Goal: Use online tool/utility: Utilize a website feature to perform a specific function

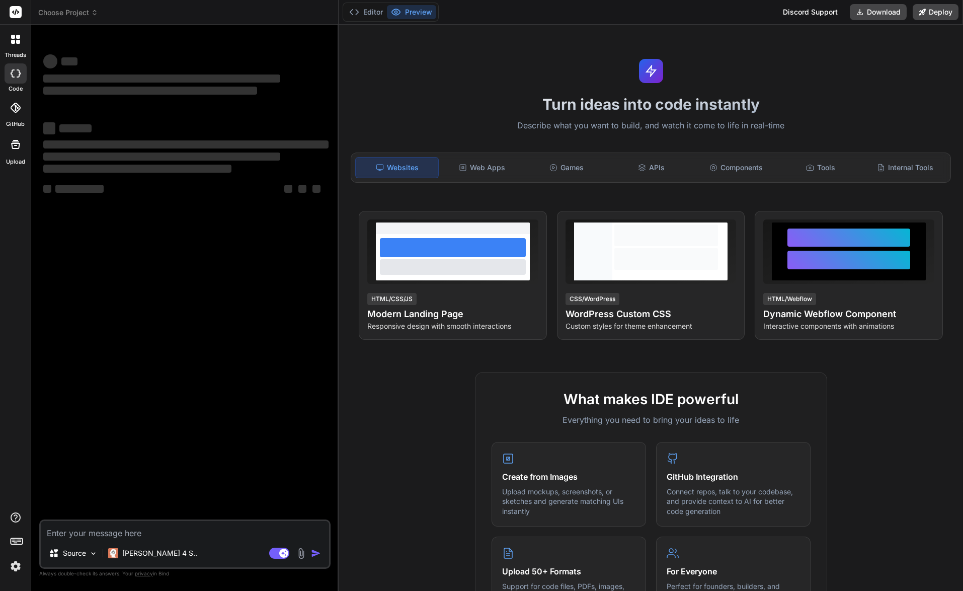
click at [11, 568] on img at bounding box center [15, 566] width 17 height 17
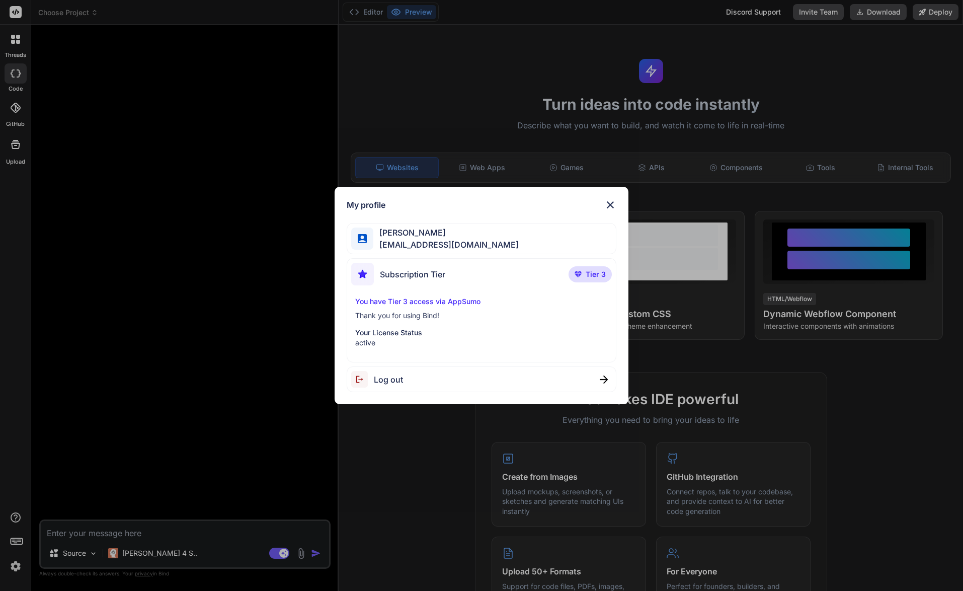
click at [595, 277] on span "Tier 3" at bounding box center [596, 274] width 20 height 10
click at [478, 286] on div "Subscription Tier Tier 3" at bounding box center [481, 276] width 261 height 27
click at [414, 307] on p "You have Tier 3 access via AppSumo" at bounding box center [481, 301] width 253 height 10
drag, startPoint x: 405, startPoint y: 321, endPoint x: 402, endPoint y: 336, distance: 14.9
click at [405, 324] on div "You have Tier 3 access via AppSumo Thank you for using Bind! Your License Statu…" at bounding box center [481, 321] width 261 height 51
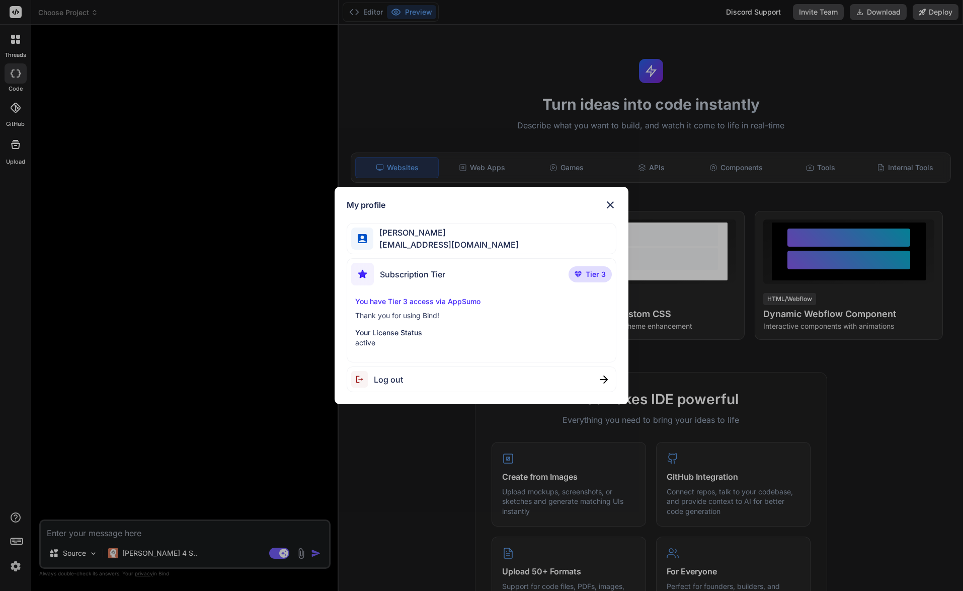
drag, startPoint x: 402, startPoint y: 336, endPoint x: 424, endPoint y: 328, distance: 22.9
click at [402, 336] on p "Your License Status" at bounding box center [481, 333] width 253 height 10
click at [613, 208] on img at bounding box center [611, 205] width 12 height 12
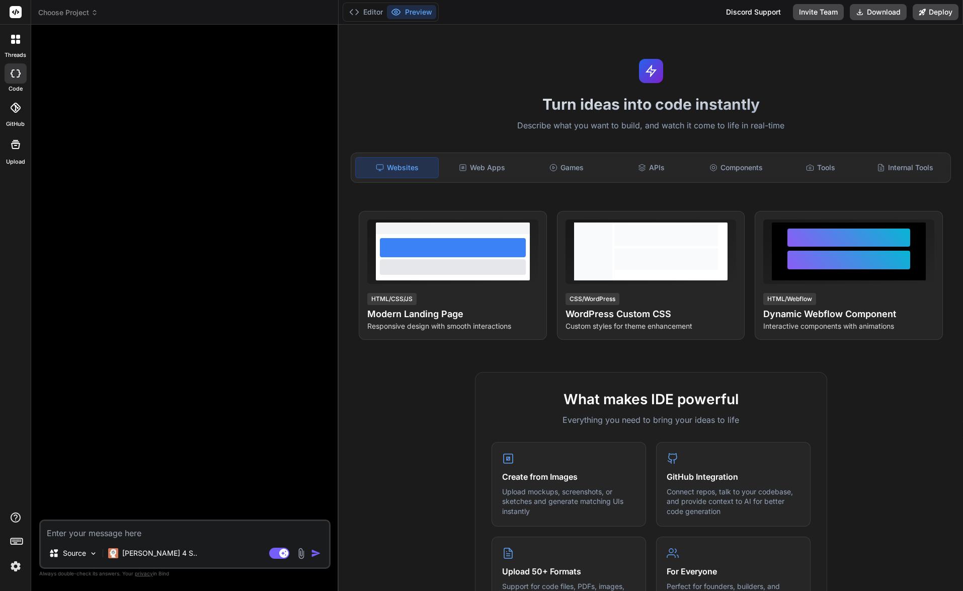
click at [143, 574] on span "privacy" at bounding box center [144, 573] width 18 height 6
click at [140, 576] on span "privacy" at bounding box center [144, 573] width 18 height 6
drag, startPoint x: 80, startPoint y: 580, endPoint x: 39, endPoint y: 570, distance: 42.5
click at [78, 581] on div "Source [PERSON_NAME] 4 S.. Agent Mode. When this toggle is activated, AI automa…" at bounding box center [184, 312] width 291 height 558
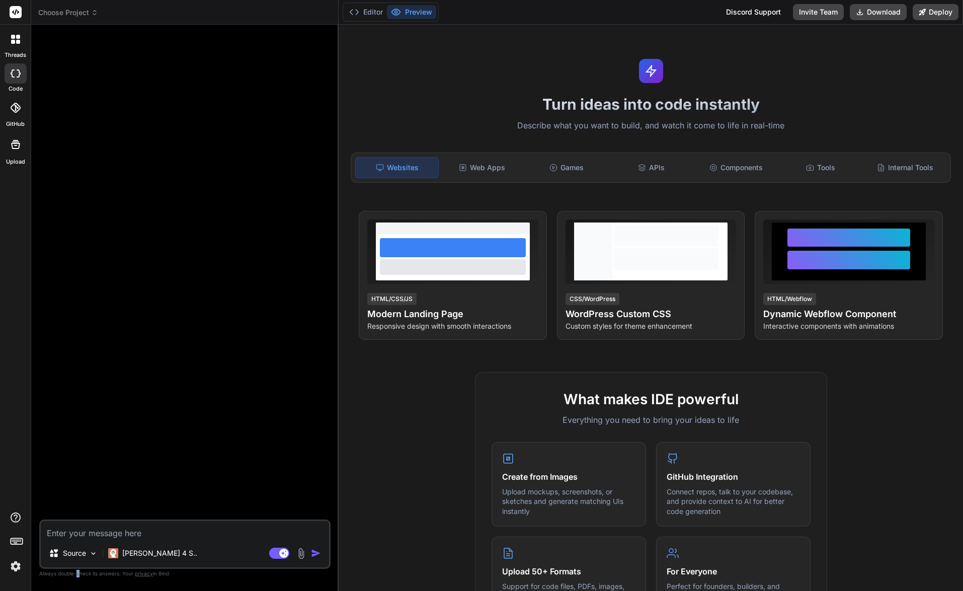
click at [15, 559] on img at bounding box center [15, 566] width 17 height 17
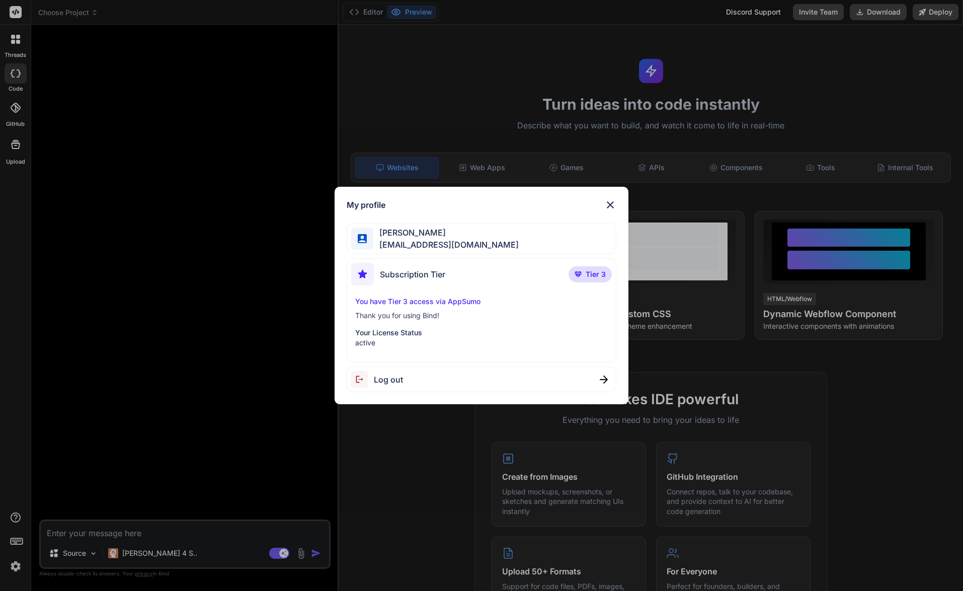
click at [18, 562] on div "My profile [PERSON_NAME] [EMAIL_ADDRESS][DOMAIN_NAME] Subscription Tier Tier 3 …" at bounding box center [481, 295] width 963 height 591
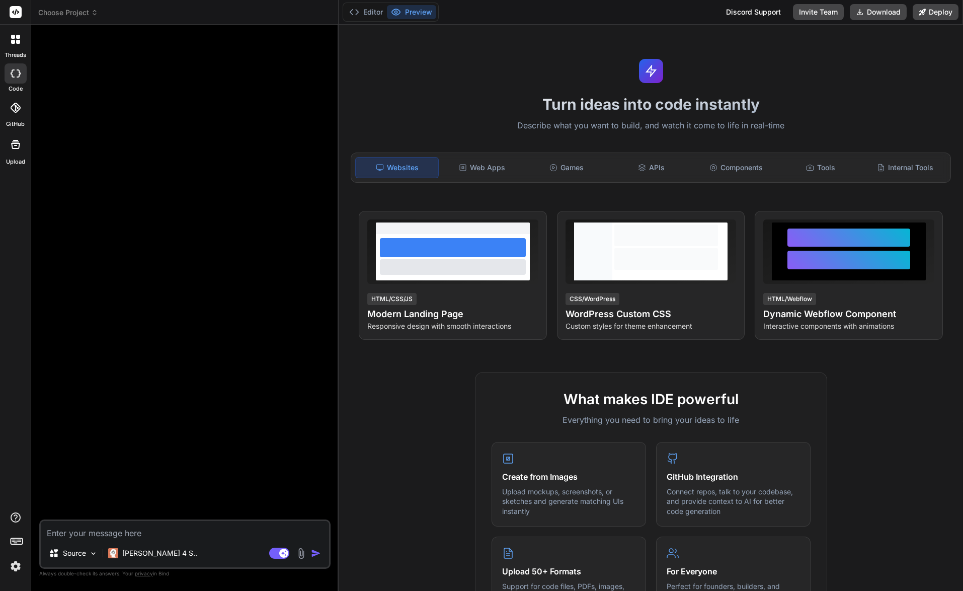
click at [15, 516] on icon at bounding box center [16, 517] width 12 height 12
drag, startPoint x: 127, startPoint y: 416, endPoint x: 215, endPoint y: 378, distance: 95.8
click at [131, 413] on div at bounding box center [185, 276] width 289 height 487
click at [892, 171] on div "Internal Tools" at bounding box center [905, 167] width 83 height 21
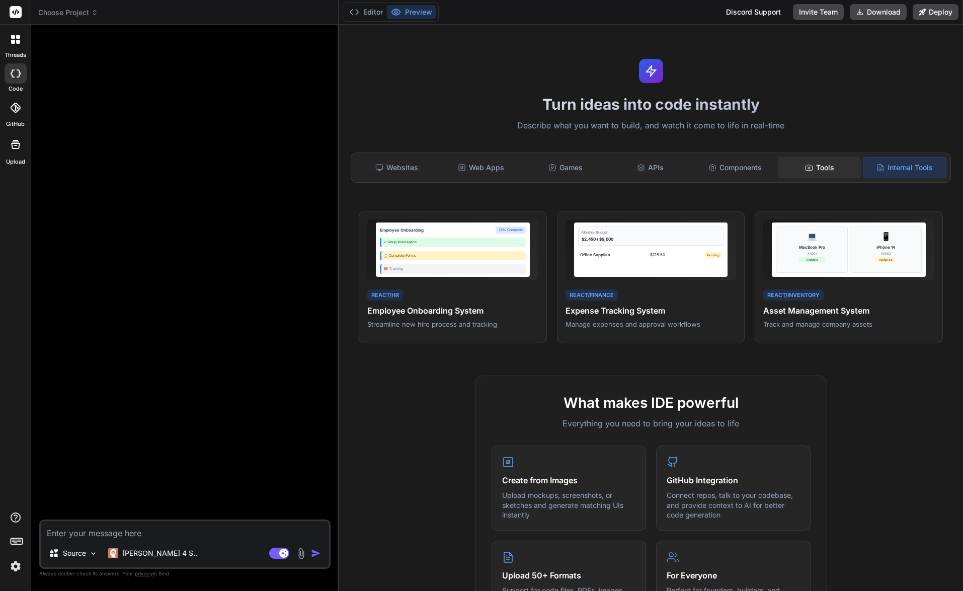
click at [805, 169] on icon at bounding box center [809, 168] width 8 height 8
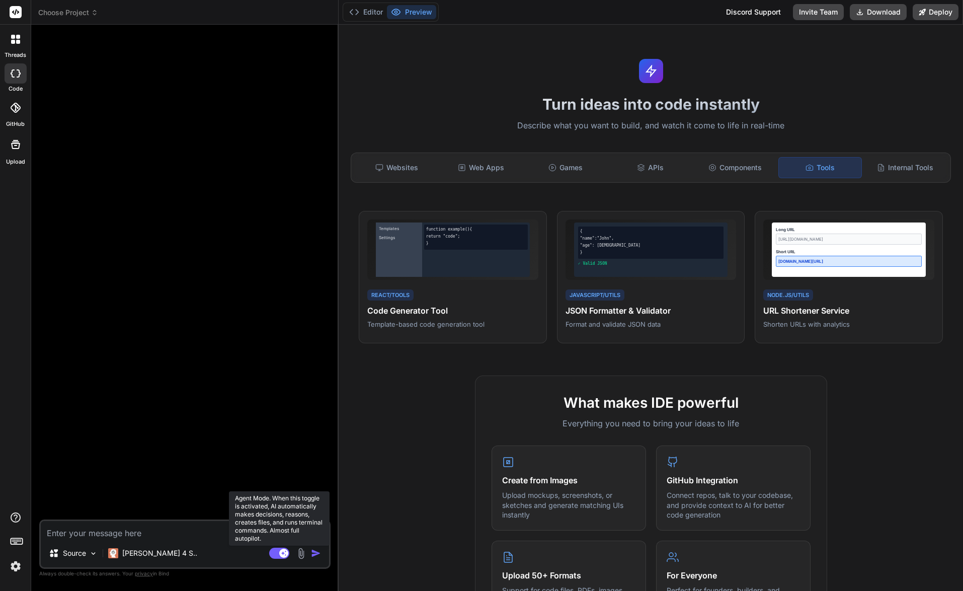
click at [282, 551] on rect at bounding box center [283, 553] width 9 height 9
click at [109, 534] on textarea at bounding box center [185, 530] width 288 height 18
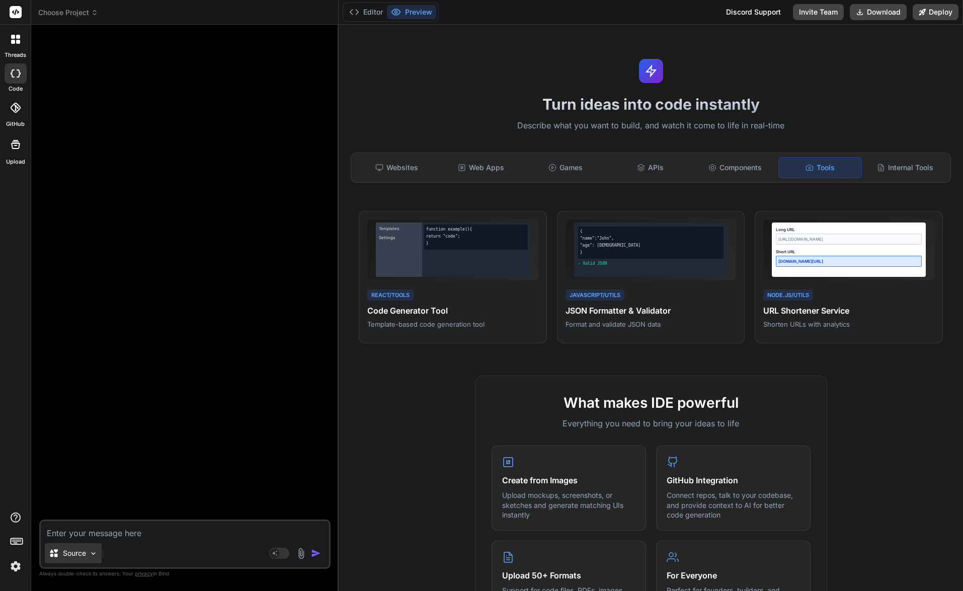
click at [90, 550] on img at bounding box center [93, 553] width 9 height 9
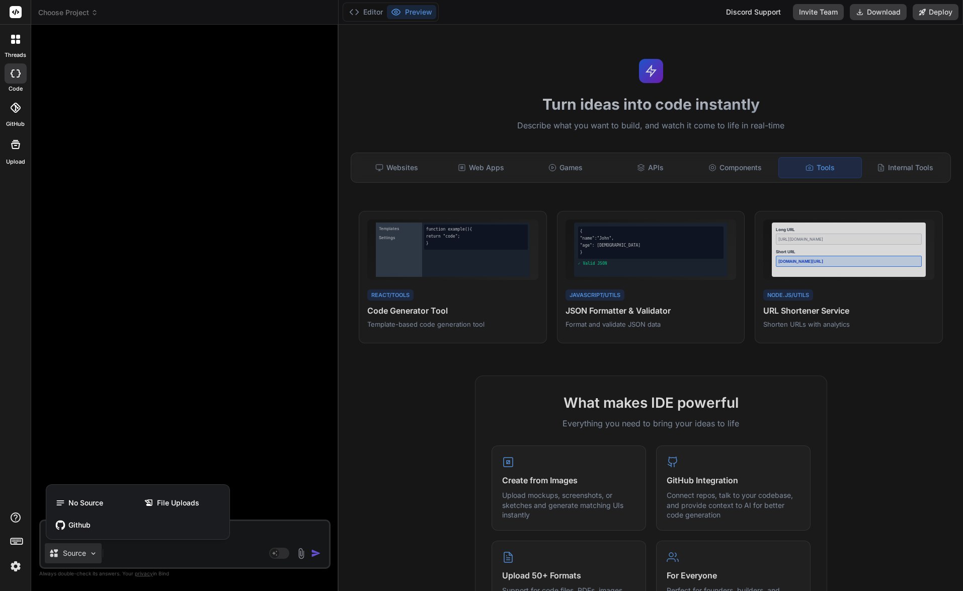
click at [122, 544] on div at bounding box center [481, 295] width 963 height 591
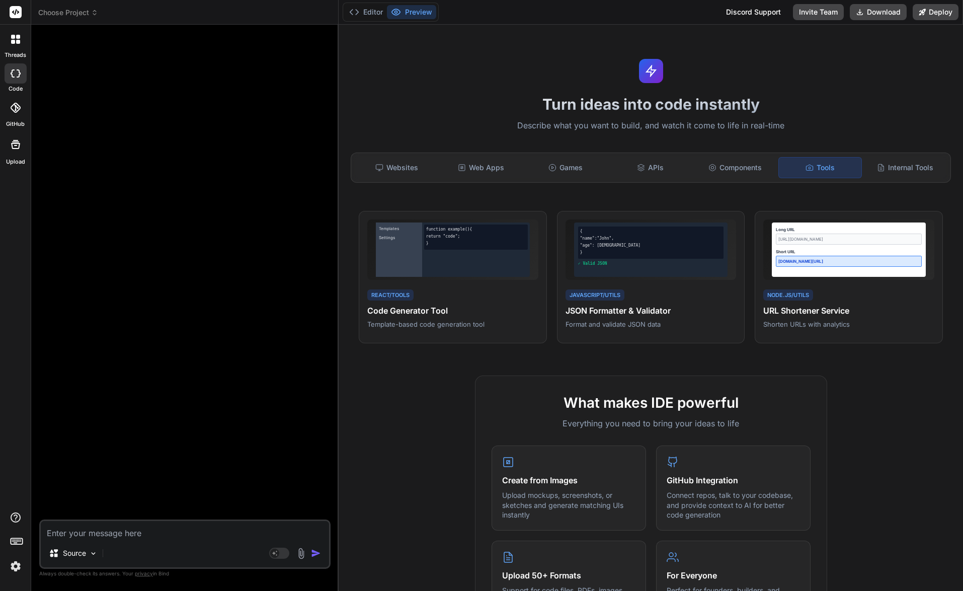
click at [220, 533] on textarea at bounding box center [185, 530] width 288 height 18
click at [194, 534] on textarea at bounding box center [185, 530] width 288 height 18
click at [233, 537] on textarea at bounding box center [185, 530] width 288 height 18
click at [280, 554] on rect at bounding box center [279, 553] width 20 height 11
click at [150, 559] on div "[PERSON_NAME] 4 S.." at bounding box center [152, 553] width 97 height 20
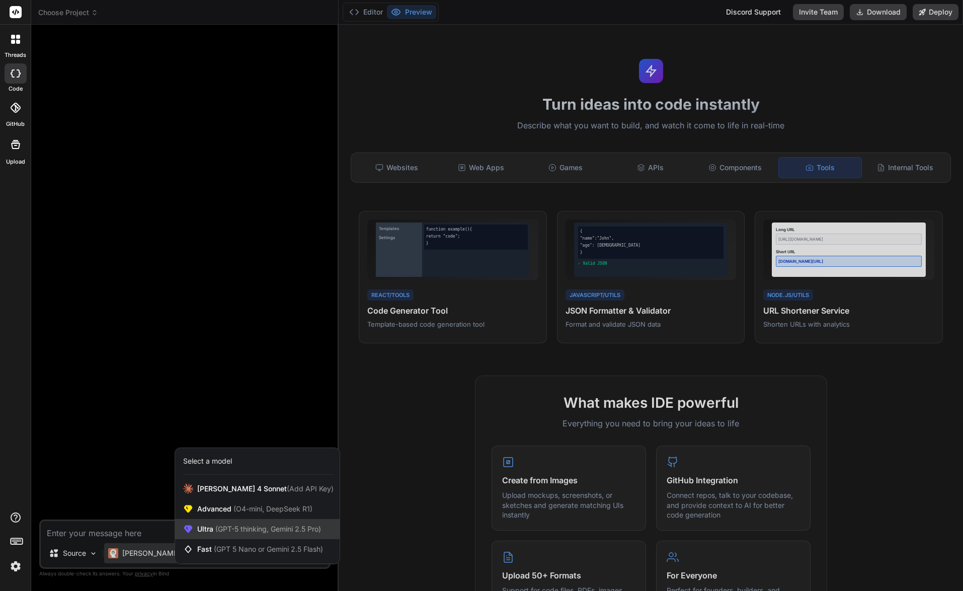
click at [234, 523] on div "Ultra (GPT-5 thinking, Gemini 2.5 Pro)" at bounding box center [257, 529] width 165 height 20
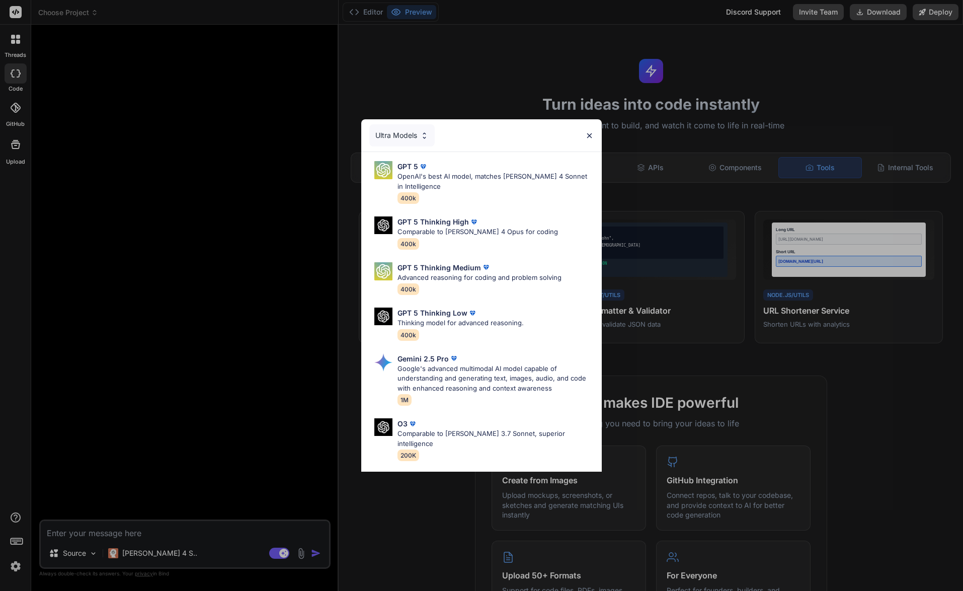
click at [234, 493] on div "Ultra Models GPT 5 OpenAI's best AI model, matches [PERSON_NAME] 4 Sonnet in In…" at bounding box center [481, 295] width 963 height 591
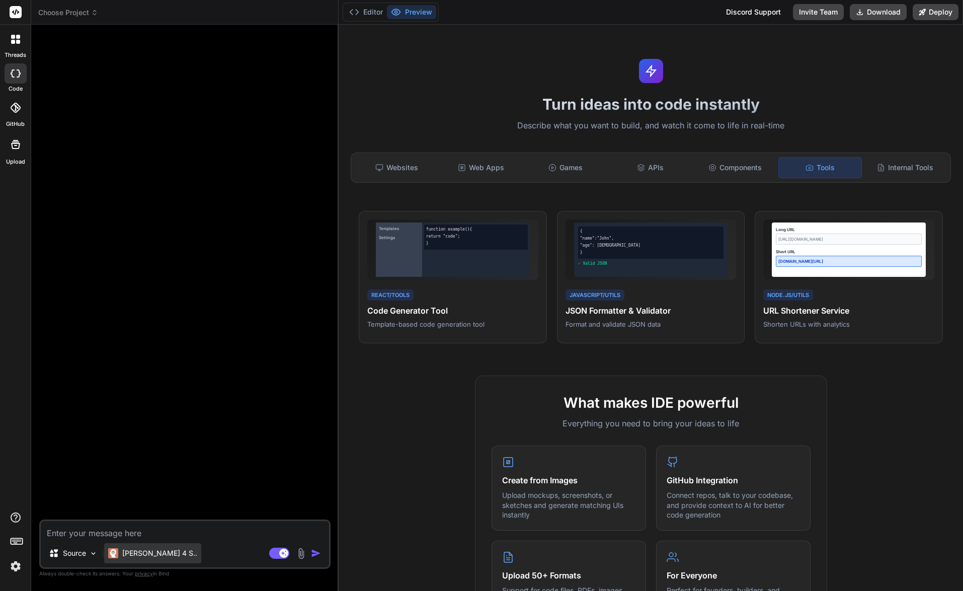
click at [151, 557] on p "[PERSON_NAME] 4 S.." at bounding box center [159, 553] width 75 height 10
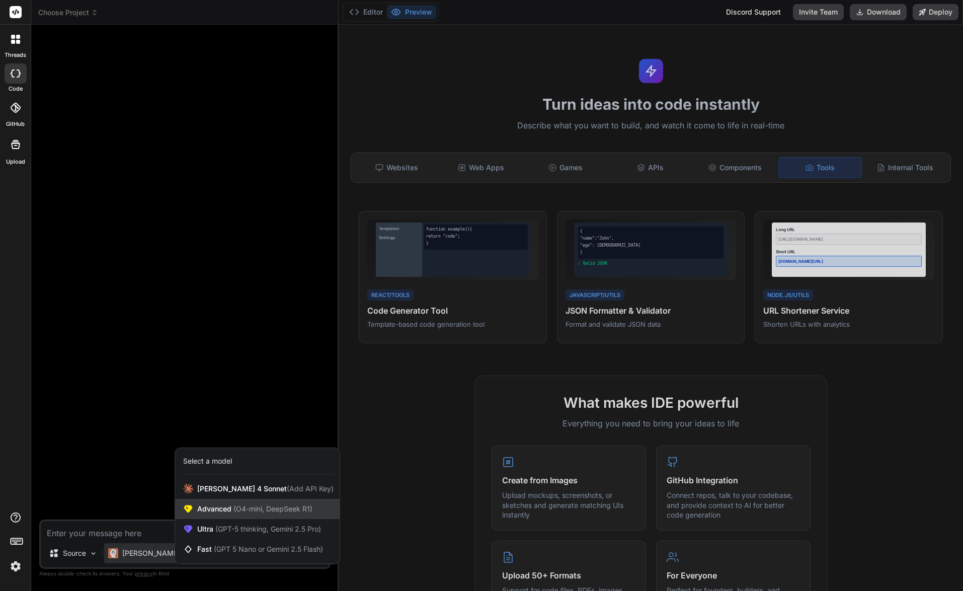
click at [222, 511] on span "Advanced (O4-mini, DeepSeek R1)" at bounding box center [254, 509] width 115 height 10
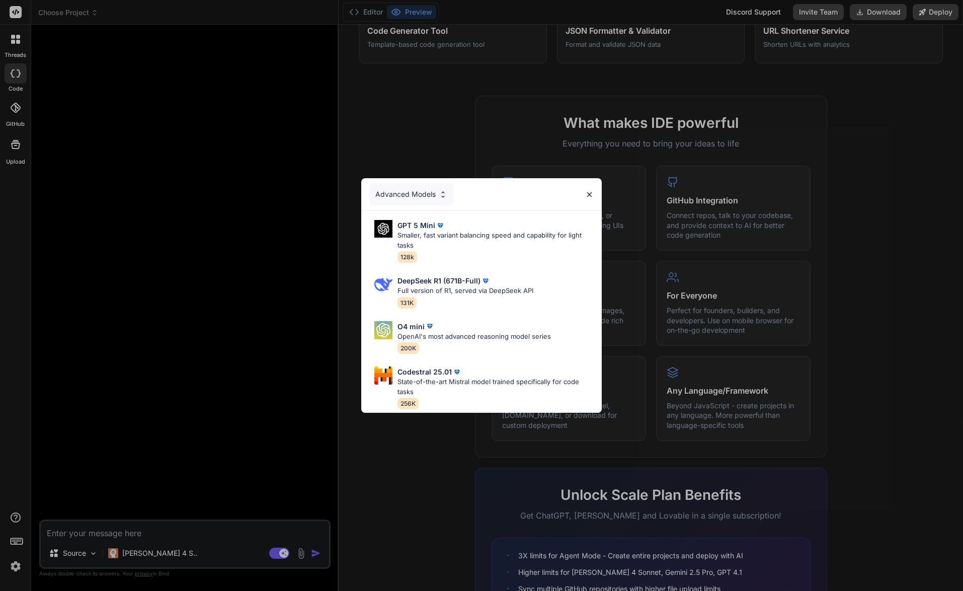
scroll to position [373, 0]
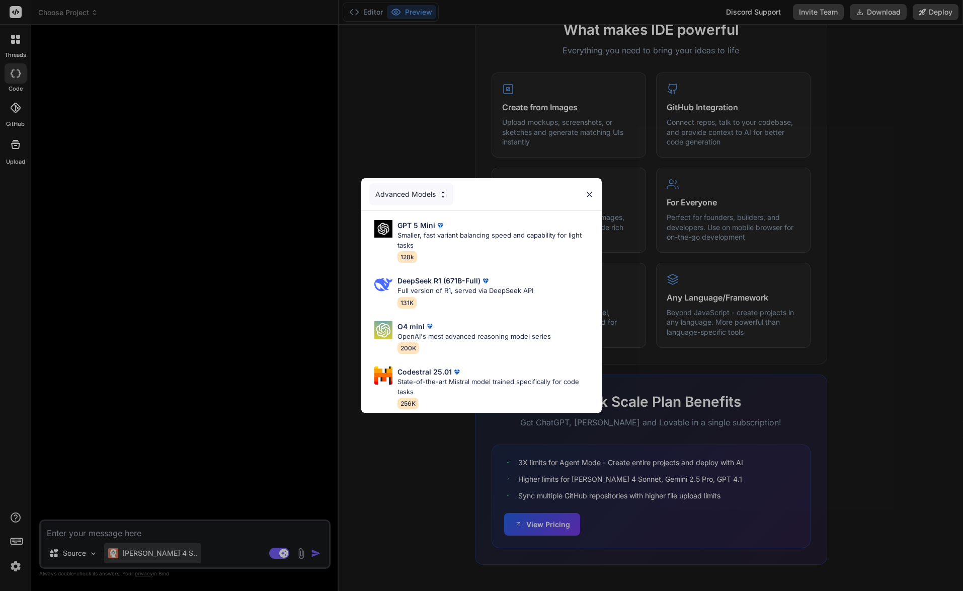
click at [154, 556] on div "Advanced Models GPT 5 Mini Smaller, fast variant balancing speed and capability…" at bounding box center [481, 295] width 963 height 591
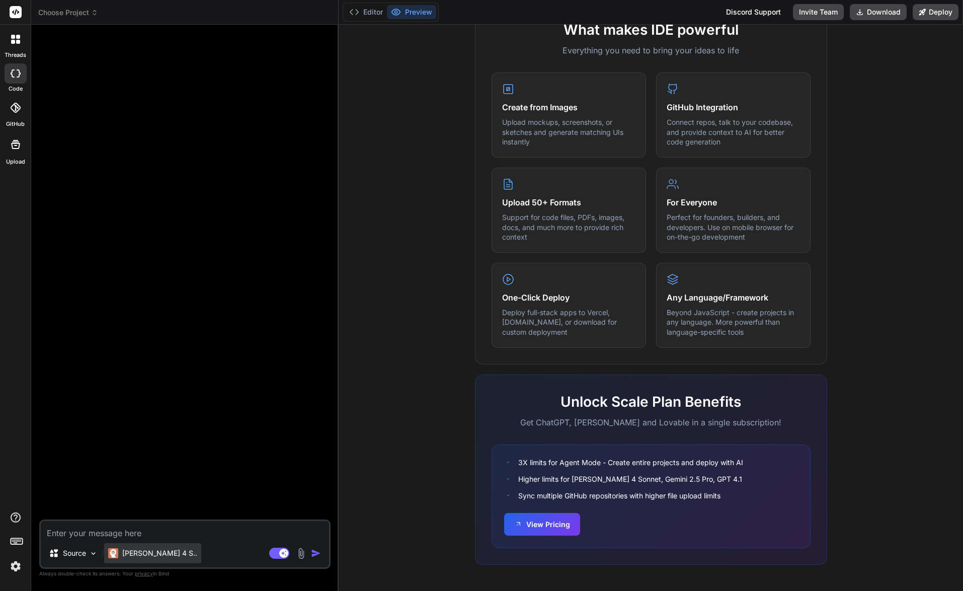
click at [155, 556] on p "[PERSON_NAME] 4 S.." at bounding box center [159, 553] width 75 height 10
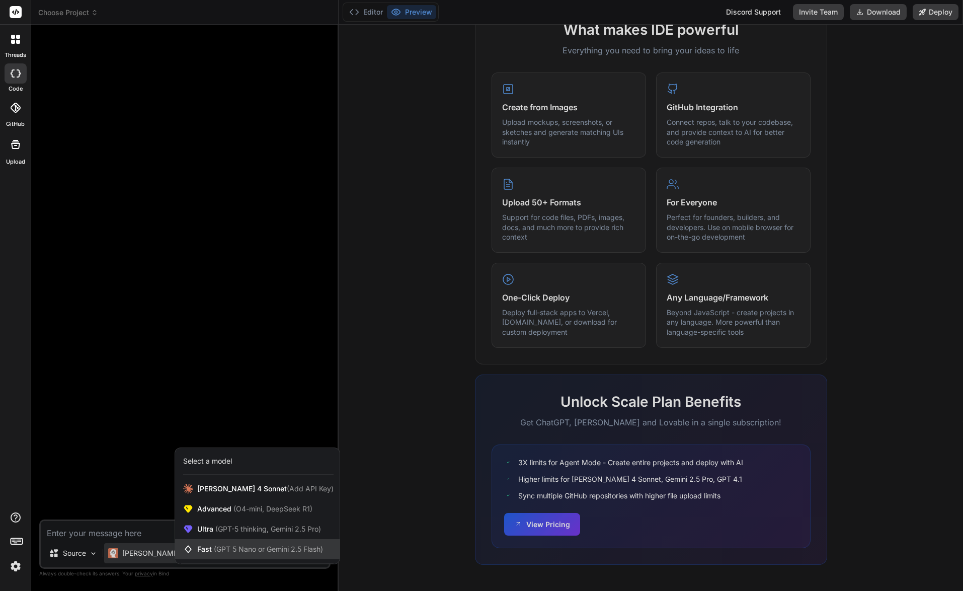
click at [220, 547] on span "(GPT 5 Nano or Gemini 2.5 Flash)" at bounding box center [268, 549] width 109 height 9
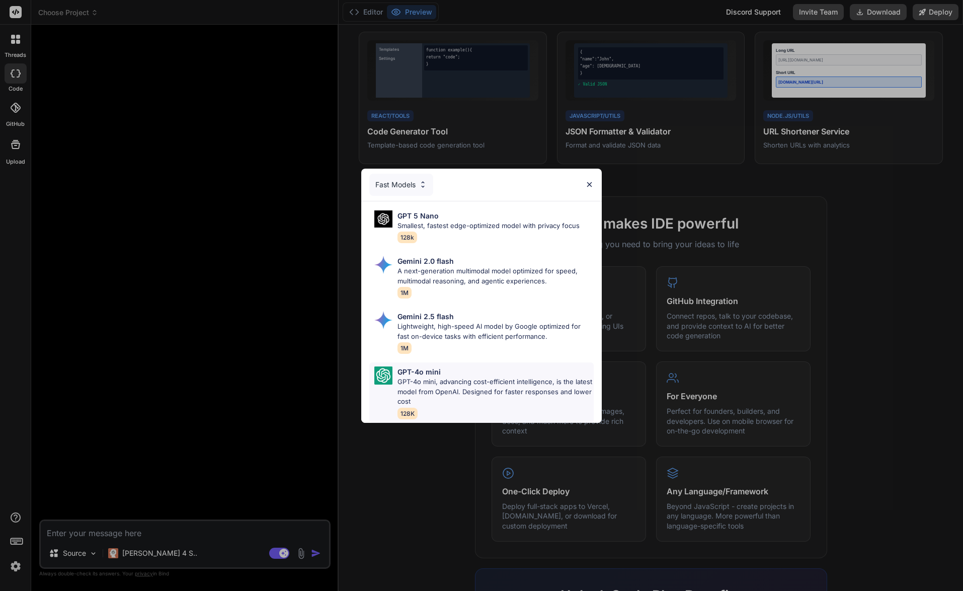
scroll to position [323, 0]
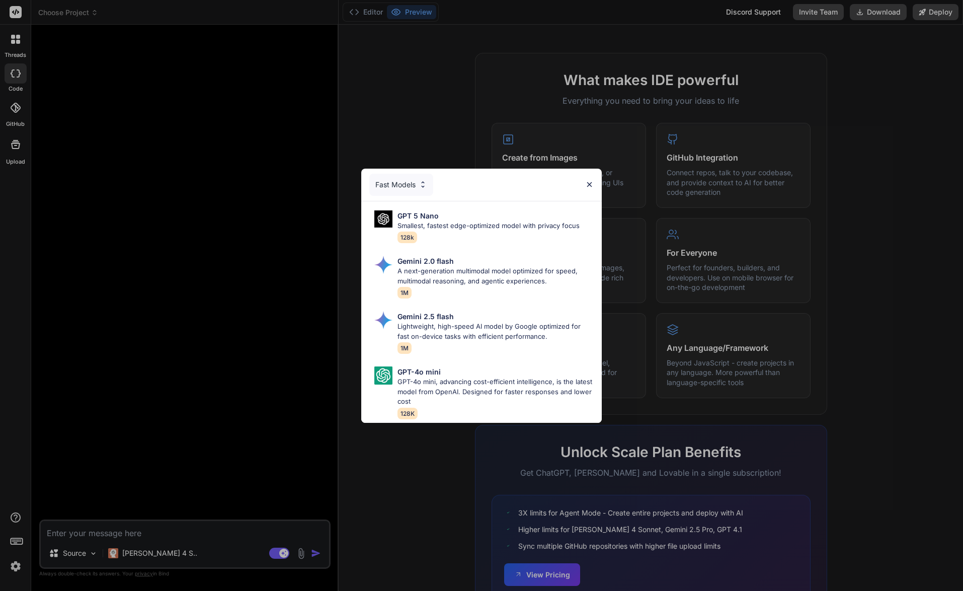
click at [220, 416] on div "Fast Models GPT 5 Nano Smallest, fastest edge-optimized model with privacy focu…" at bounding box center [481, 295] width 963 height 591
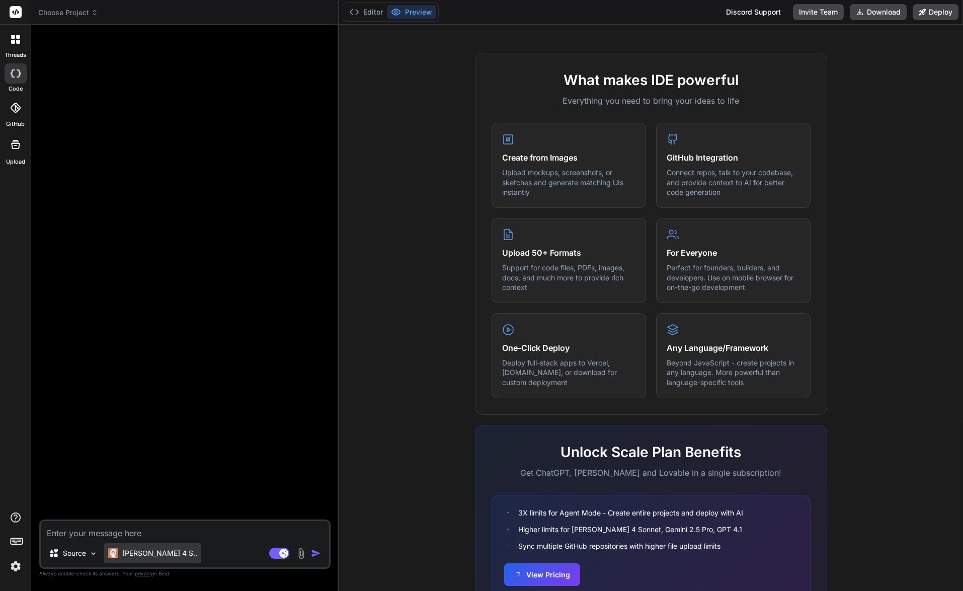
click at [140, 551] on p "[PERSON_NAME] 4 S.." at bounding box center [159, 553] width 75 height 10
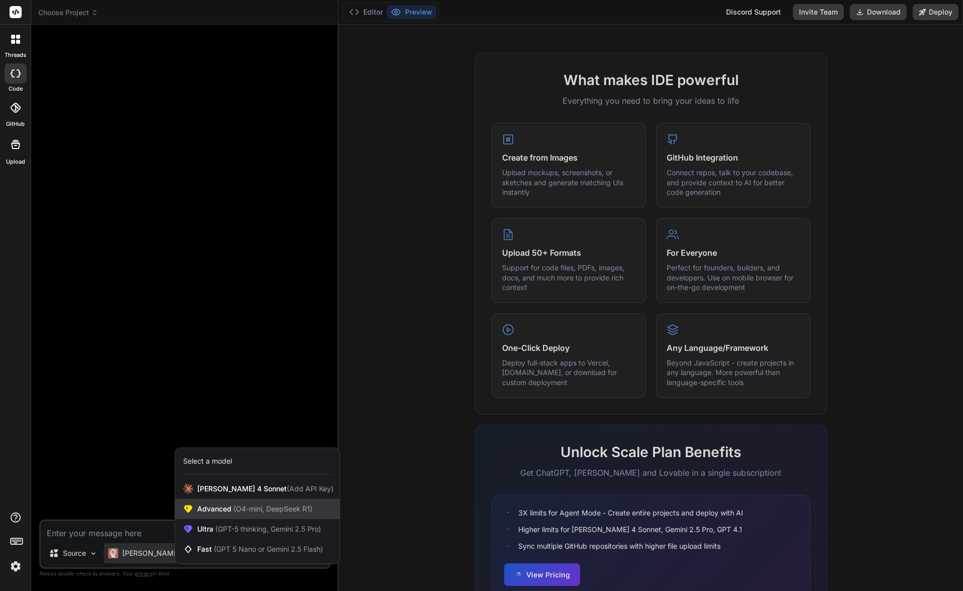
click at [213, 506] on span "Advanced (O4-mini, DeepSeek R1)" at bounding box center [254, 509] width 115 height 10
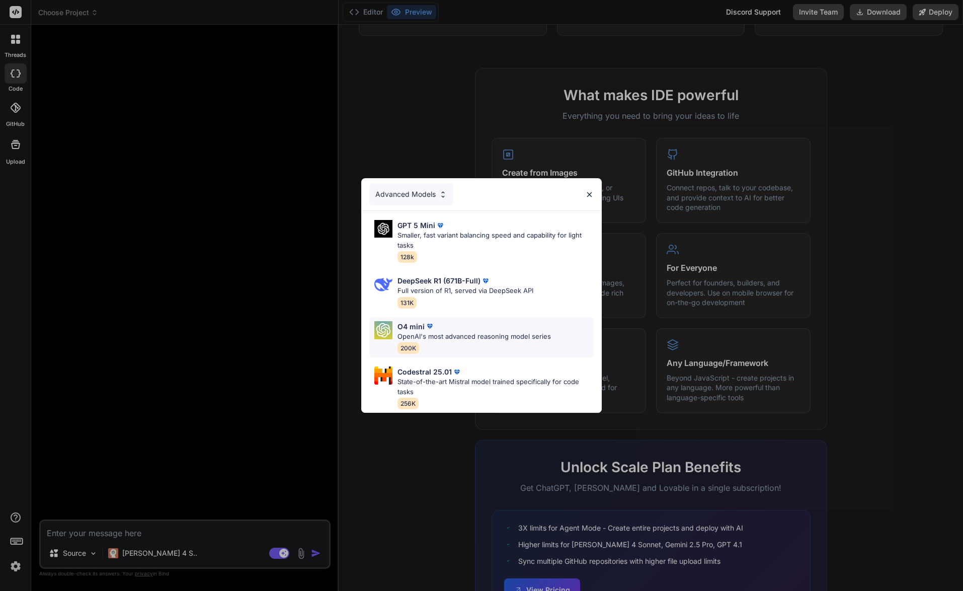
scroll to position [121, 0]
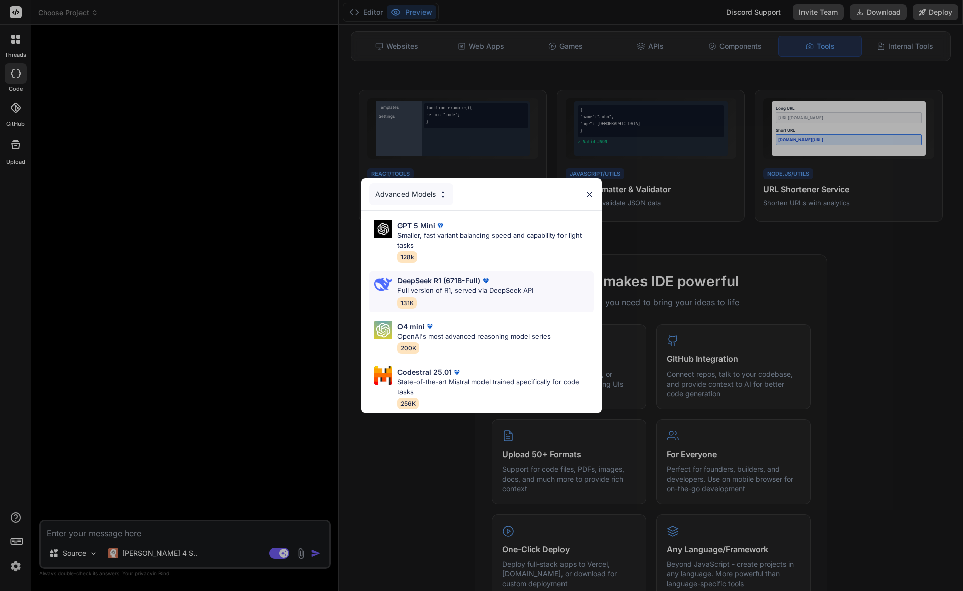
click at [448, 286] on p "Full version of R1, served via DeepSeek API" at bounding box center [466, 291] width 136 height 10
type textarea "x"
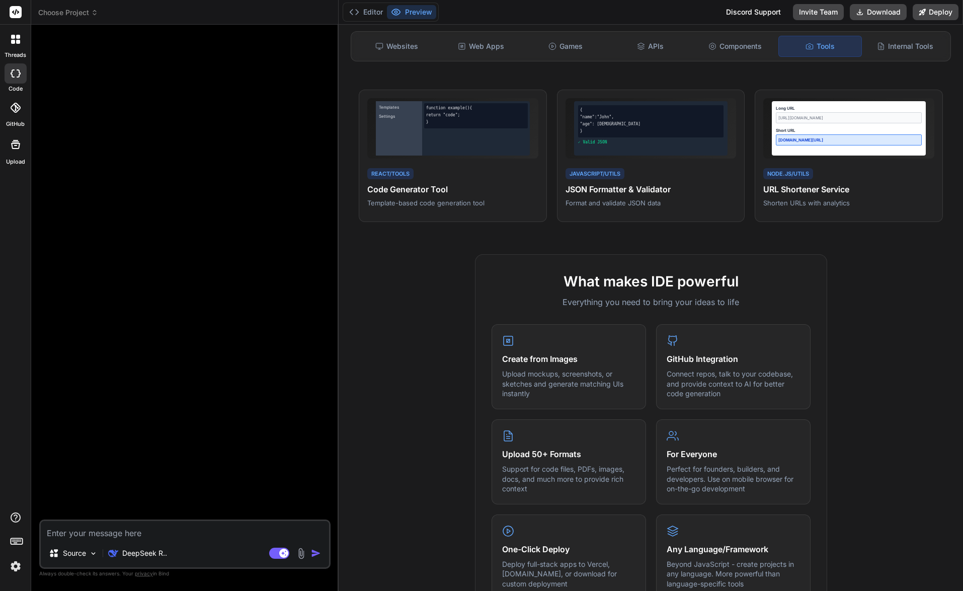
click at [137, 535] on textarea at bounding box center [185, 530] width 288 height 18
